Goal: Information Seeking & Learning: Learn about a topic

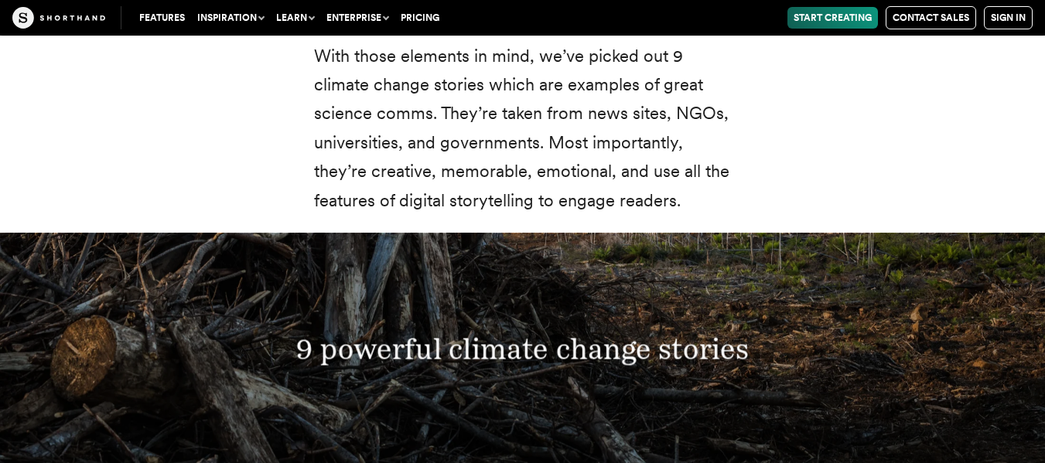
scroll to position [5109, 0]
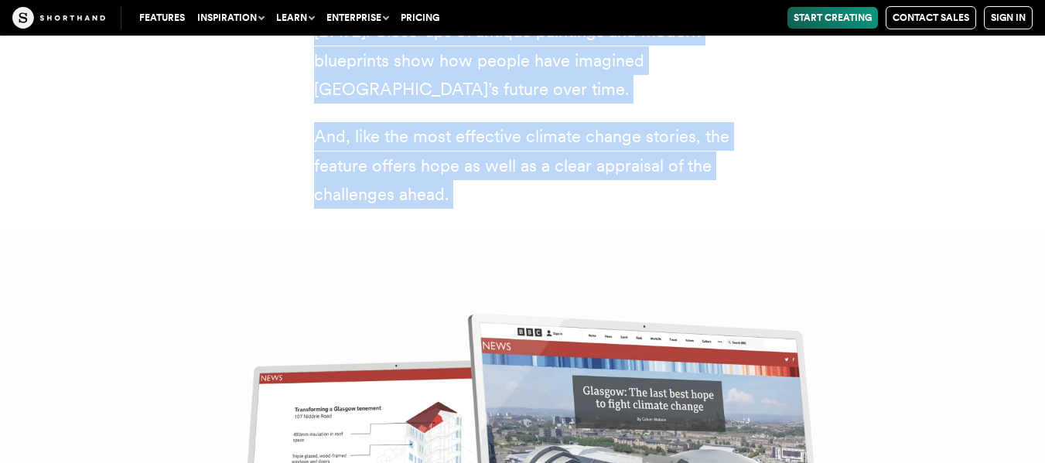
scroll to position [5983, 0]
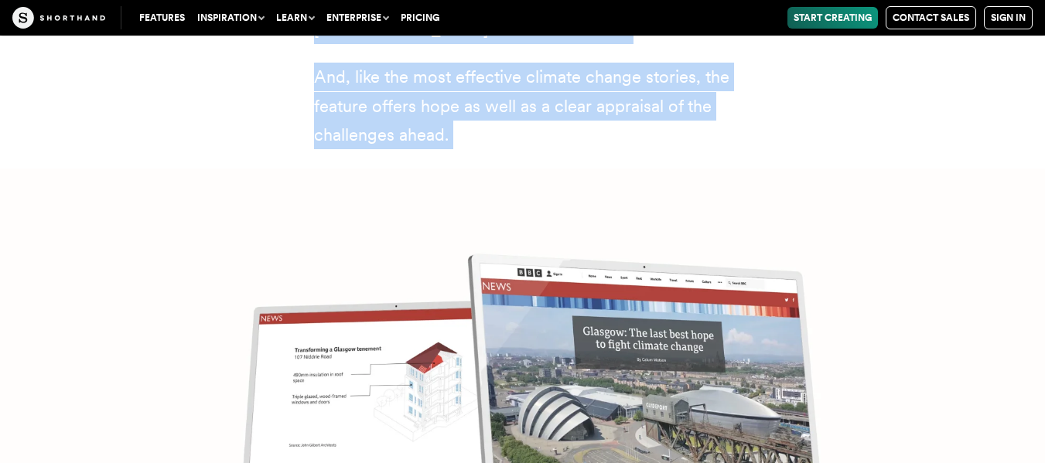
drag, startPoint x: 306, startPoint y: 414, endPoint x: 463, endPoint y: 66, distance: 381.0
copy div "[GEOGRAPHIC_DATA]: the last best hope to fight climate change (BBC) This articl…"
click at [721, 169] on img at bounding box center [522, 400] width 1045 height 463
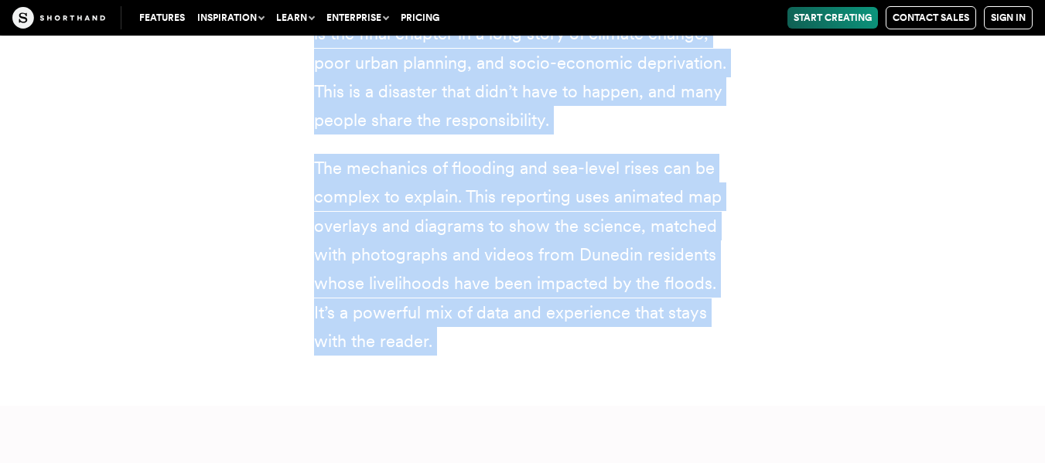
scroll to position [7509, 0]
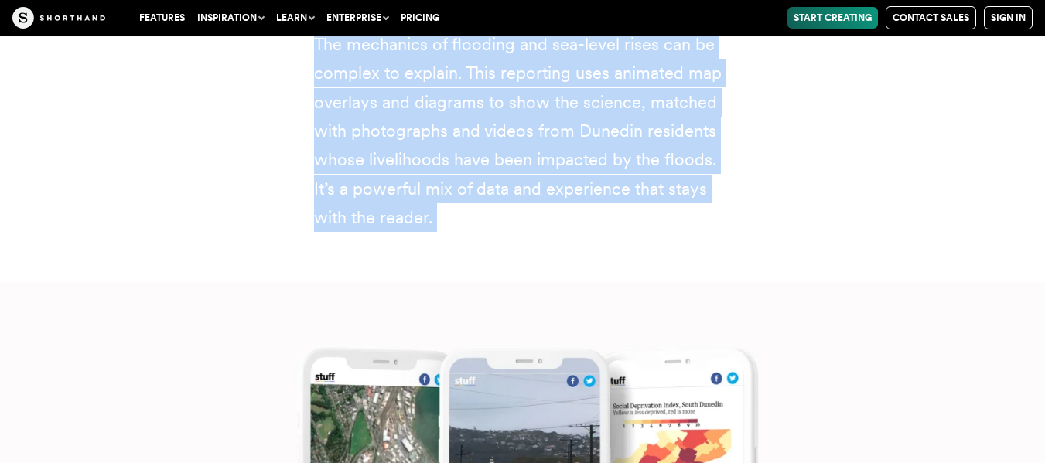
drag, startPoint x: 307, startPoint y: 62, endPoint x: 508, endPoint y: 145, distance: 217.4
click at [508, 145] on p "The mechanics of flooding and sea-level rises can be complex to explain. This r…" at bounding box center [523, 131] width 418 height 203
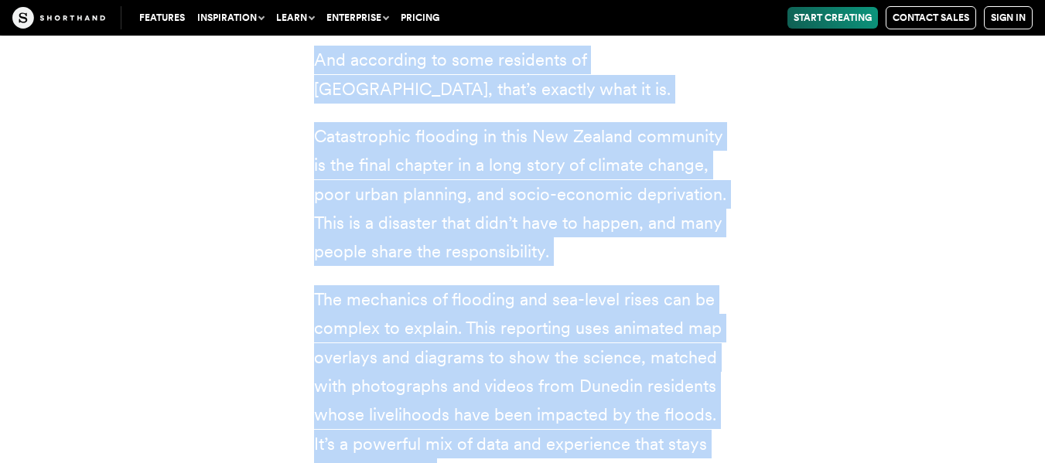
scroll to position [7332, 0]
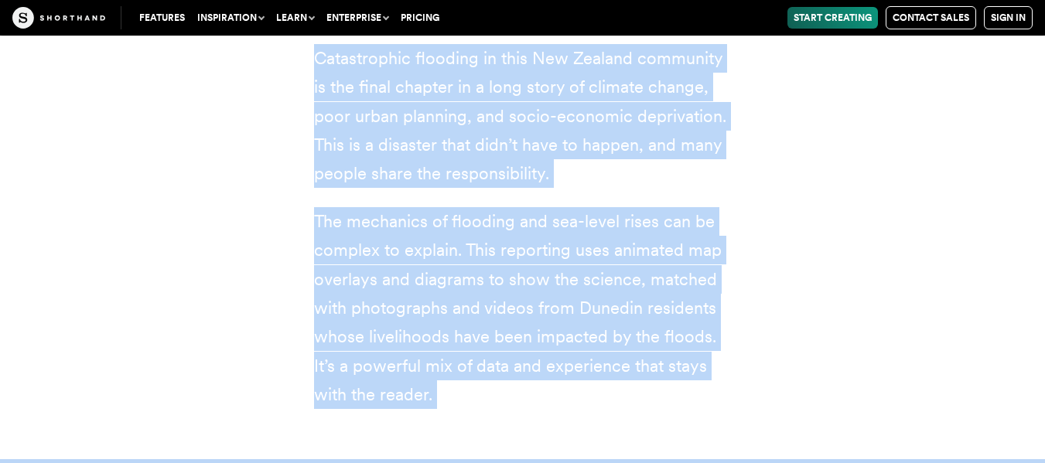
drag, startPoint x: 308, startPoint y: 213, endPoint x: 491, endPoint y: 311, distance: 207.5
click at [491, 311] on div "Down under: the community most-exposed to sea-level rise is also one of the poo…" at bounding box center [522, 123] width 479 height 672
copy div "Down under: the community most-exposed to sea-level rise is also one of the poo…"
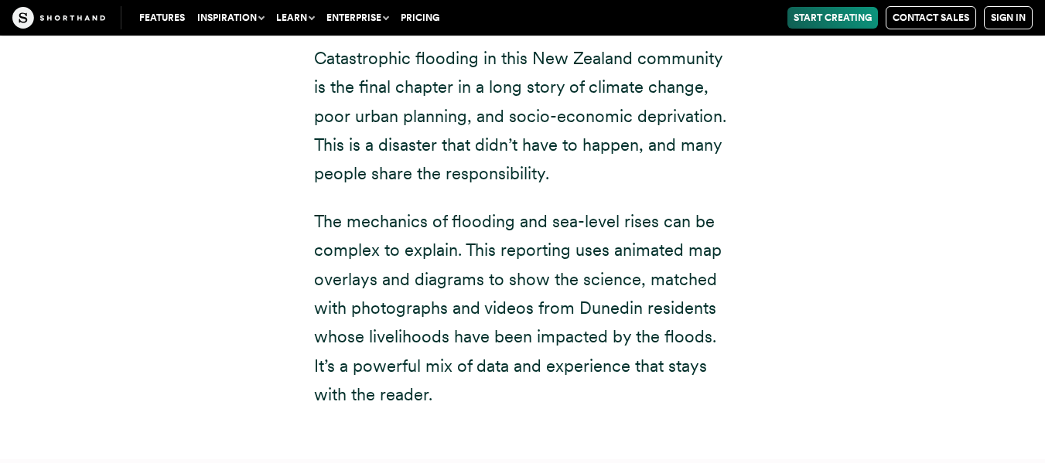
click at [581, 326] on div "Down under: the community most-exposed to sea-level rise is also one of the poo…" at bounding box center [523, 123] width 418 height 672
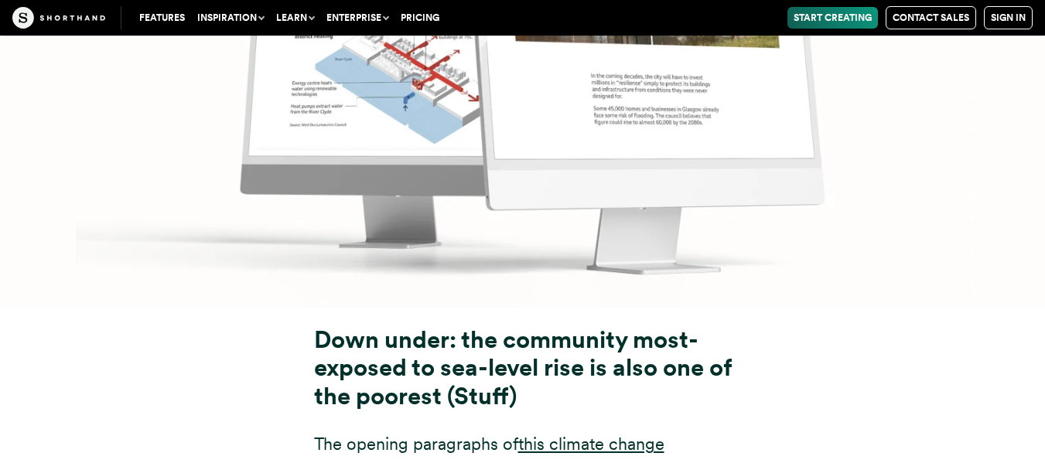
scroll to position [6775, 0]
